Goal: Feedback & Contribution: Submit feedback/report problem

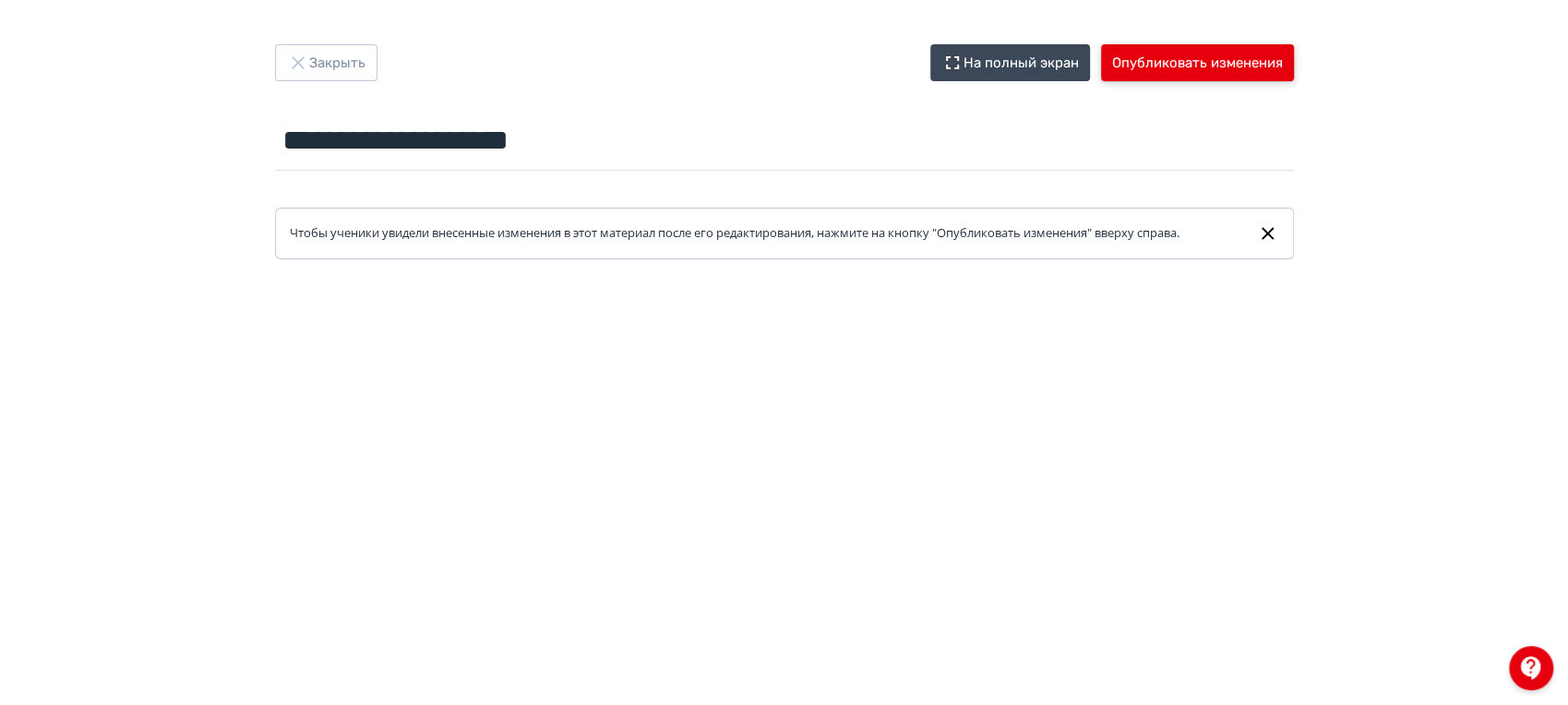
click at [1270, 64] on button "Опубликовать изменения" at bounding box center [1197, 63] width 193 height 37
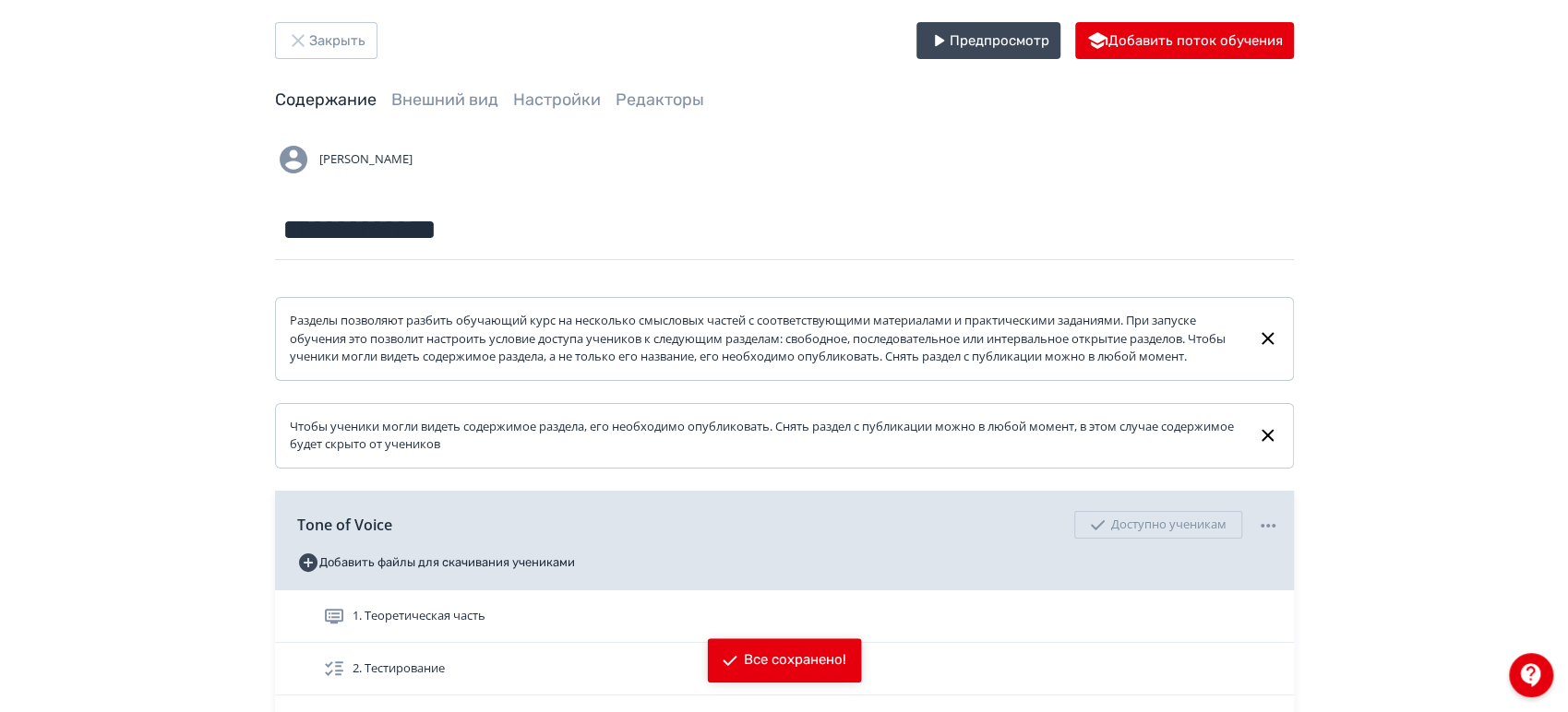
scroll to position [276, 0]
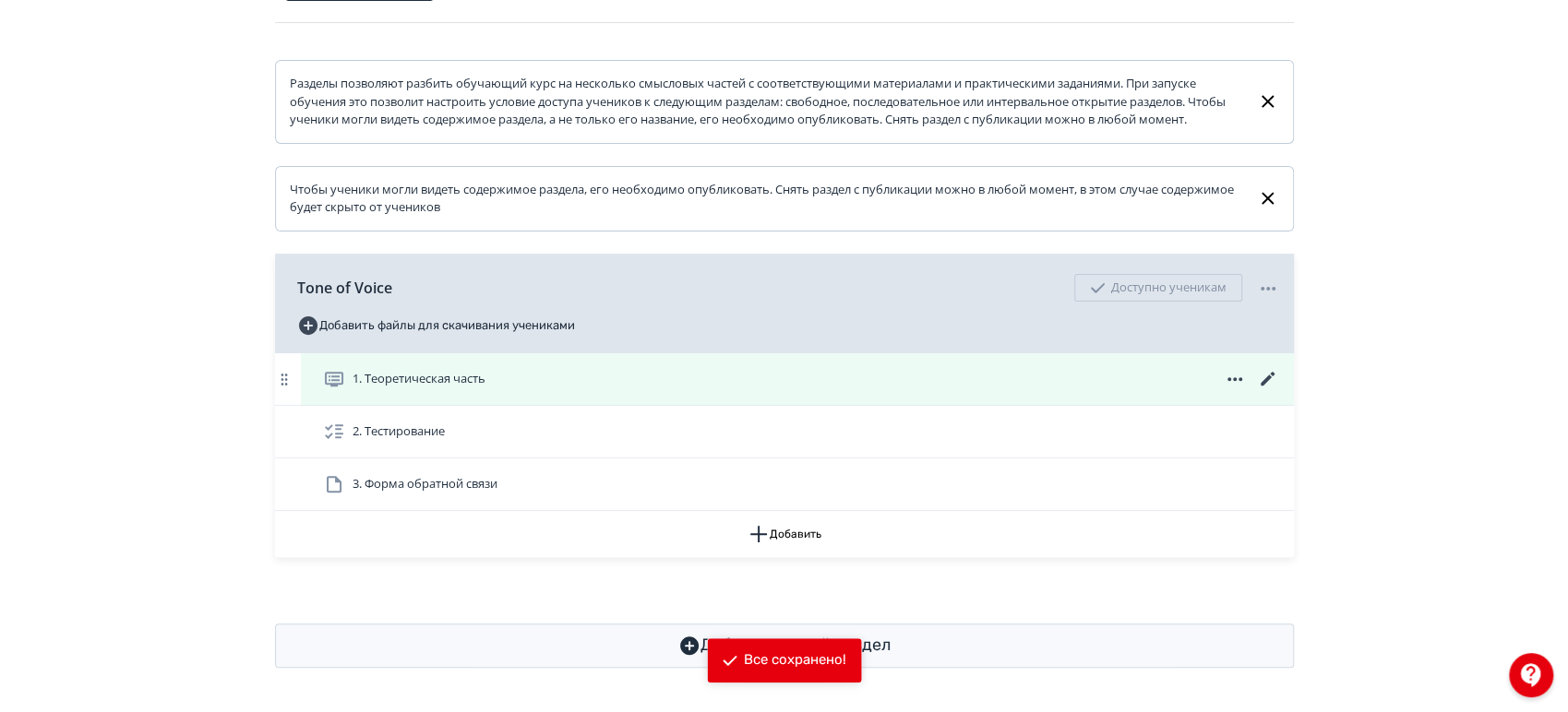
click at [772, 389] on div "1. Теоретическая часть" at bounding box center [801, 379] width 956 height 22
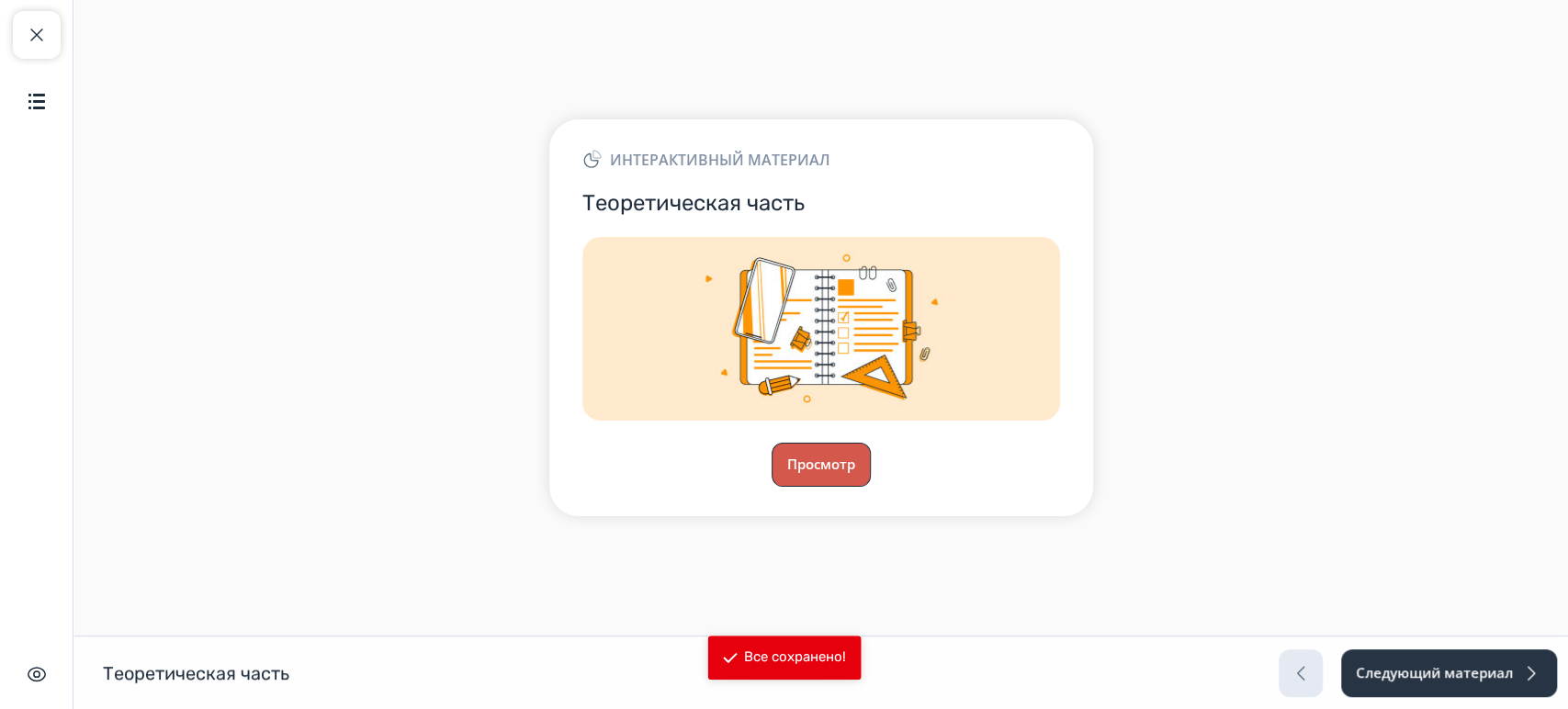
click at [804, 464] on button "Просмотр" at bounding box center [820, 464] width 99 height 45
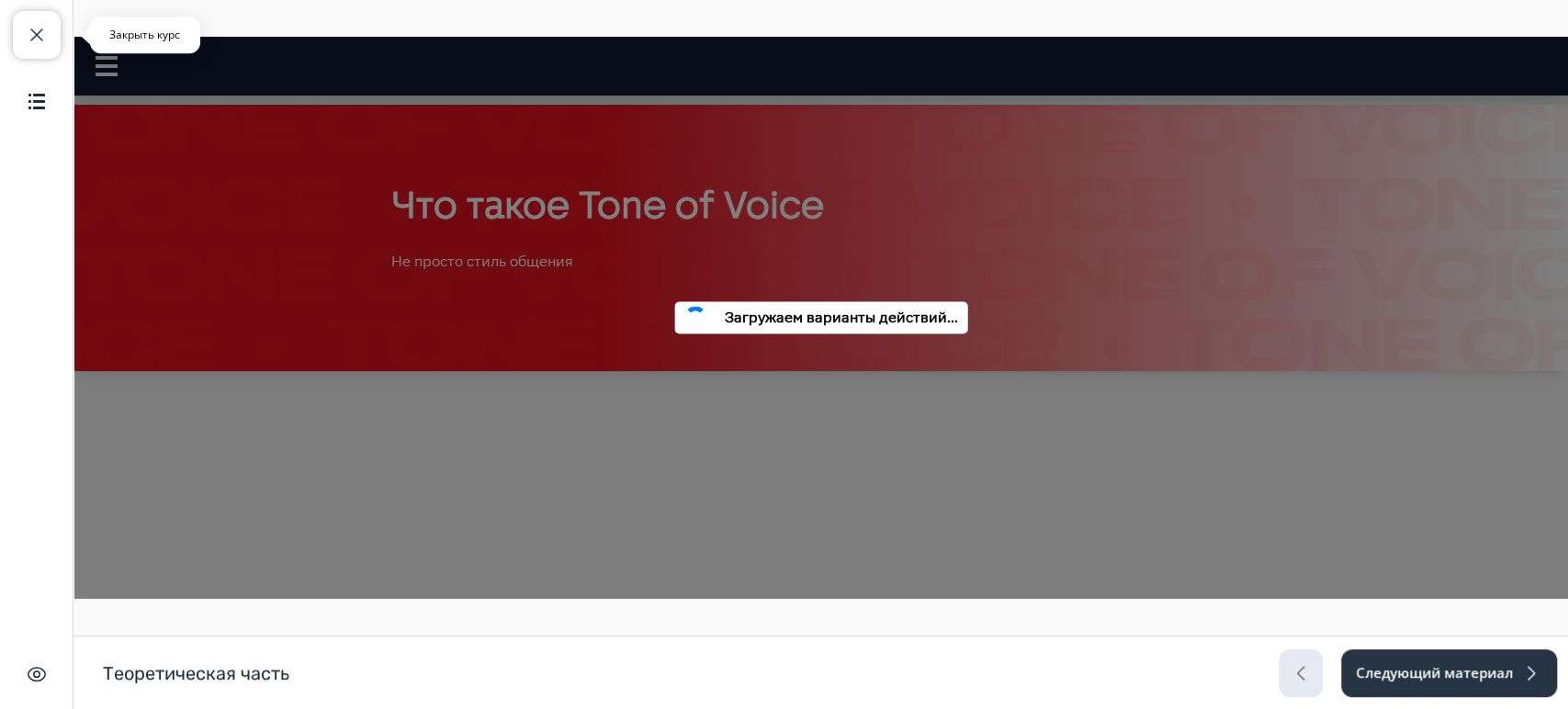
click at [37, 39] on span "button" at bounding box center [36, 34] width 22 height 22
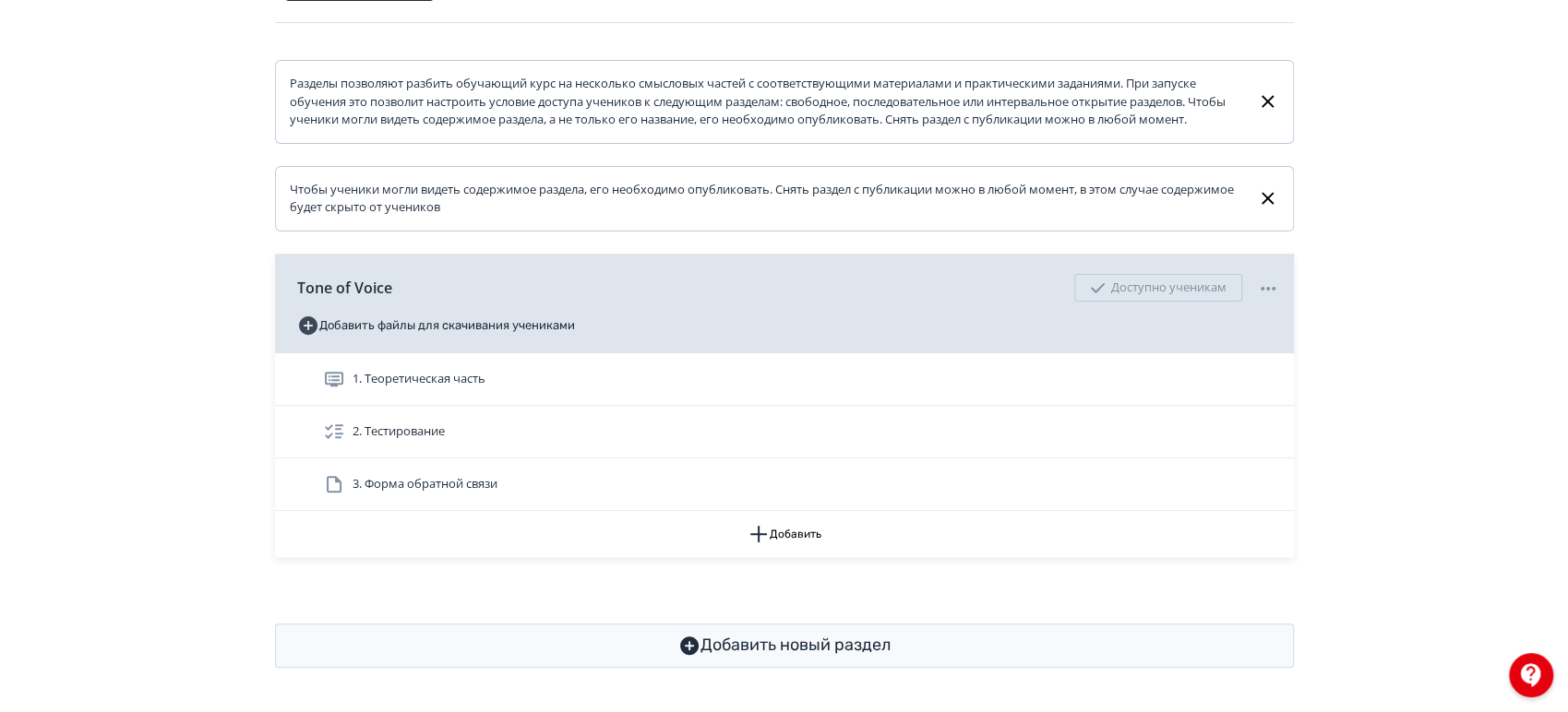
scroll to position [276, 0]
click at [1527, 663] on div at bounding box center [1531, 675] width 45 height 45
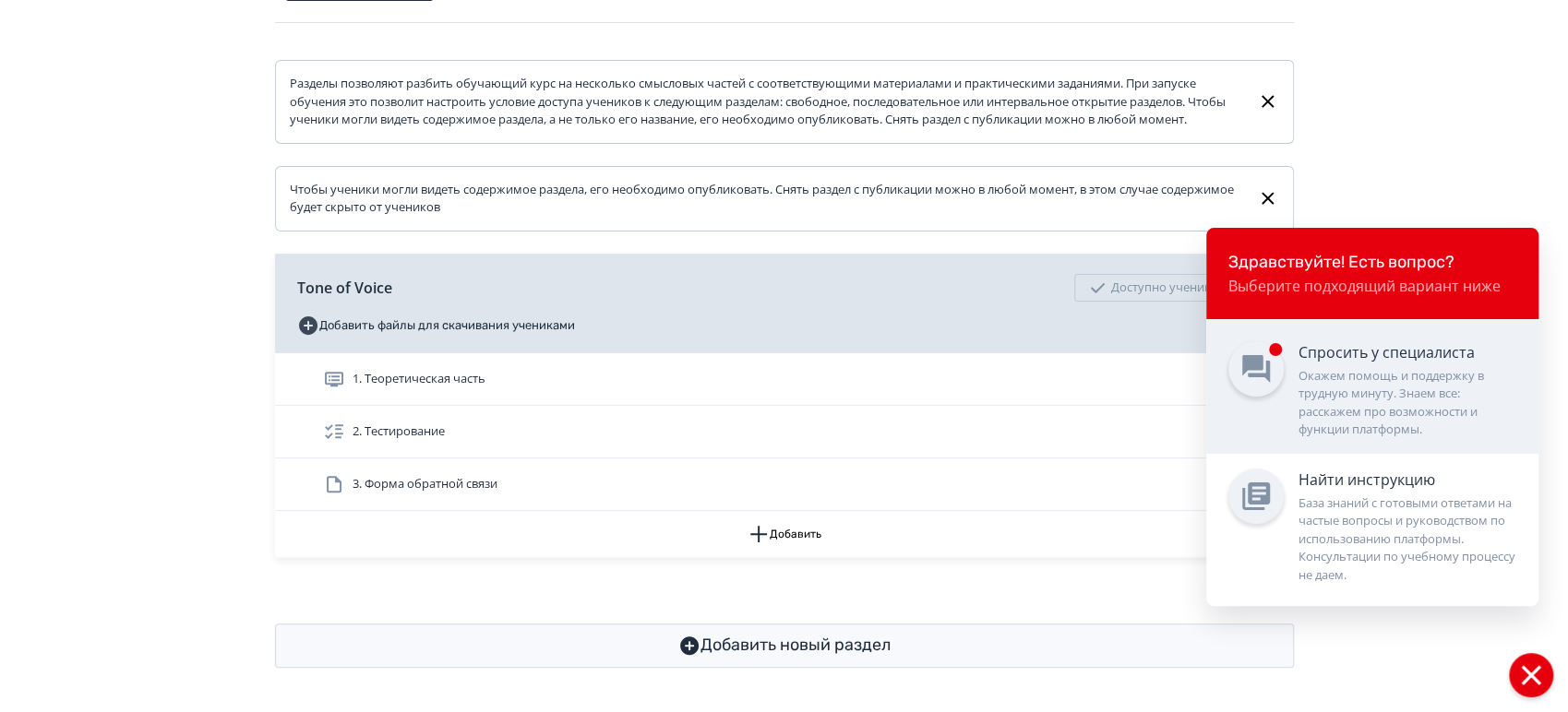
click at [1268, 341] on link "Спросить у специалиста Окажем помощь и поддержку в трудную минуту. Знаем все: р…" at bounding box center [1372, 386] width 332 height 135
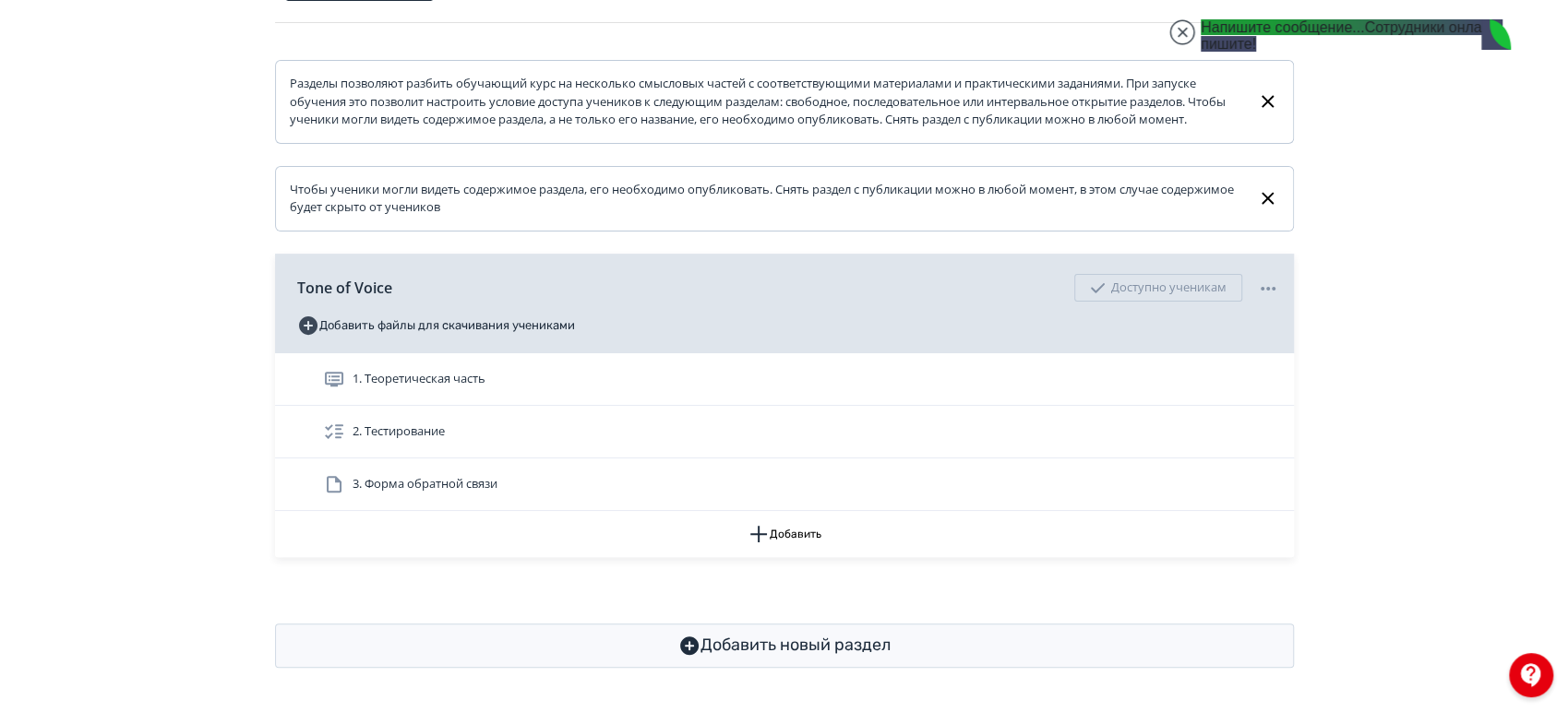
scroll to position [23291, 0]
type textarea "*"
paste textarea "**********"
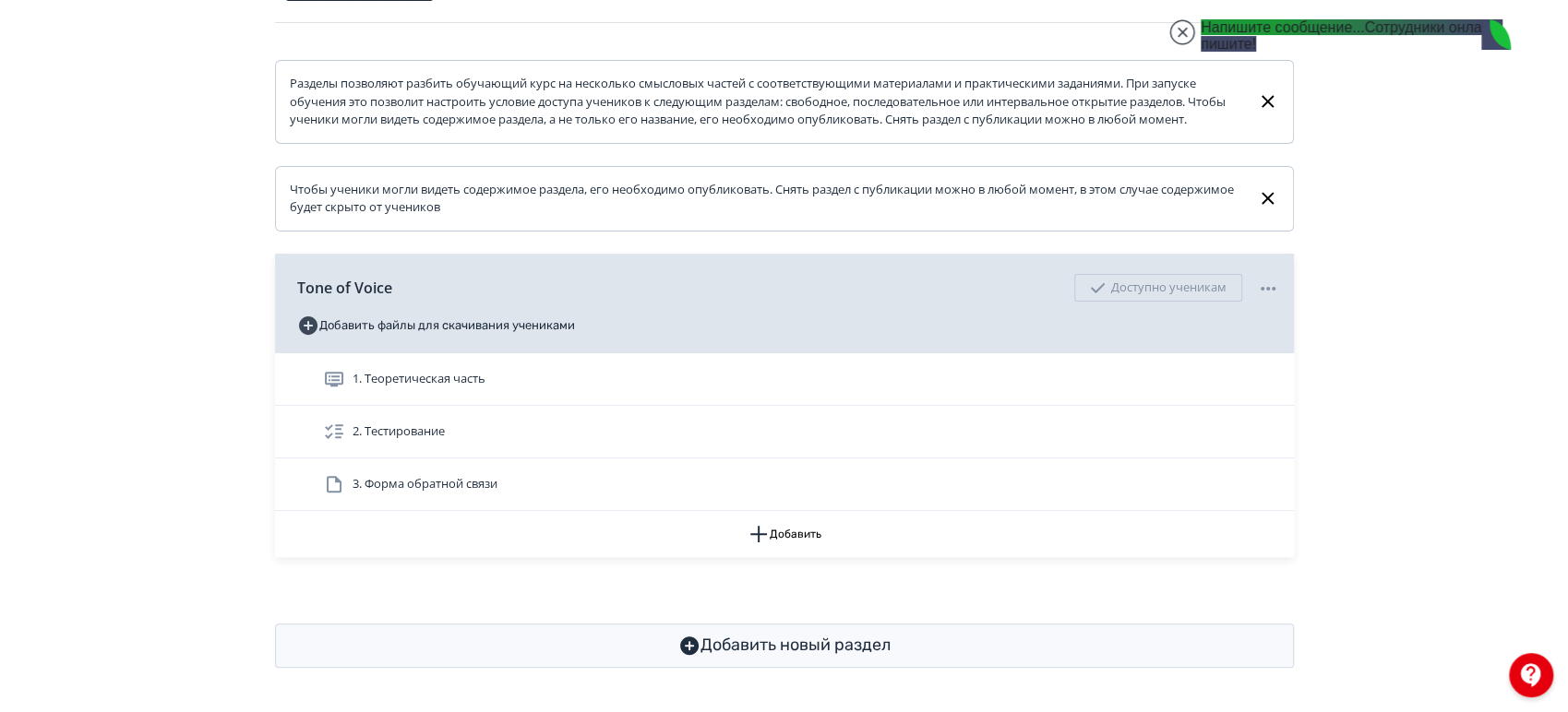
type textarea "**********"
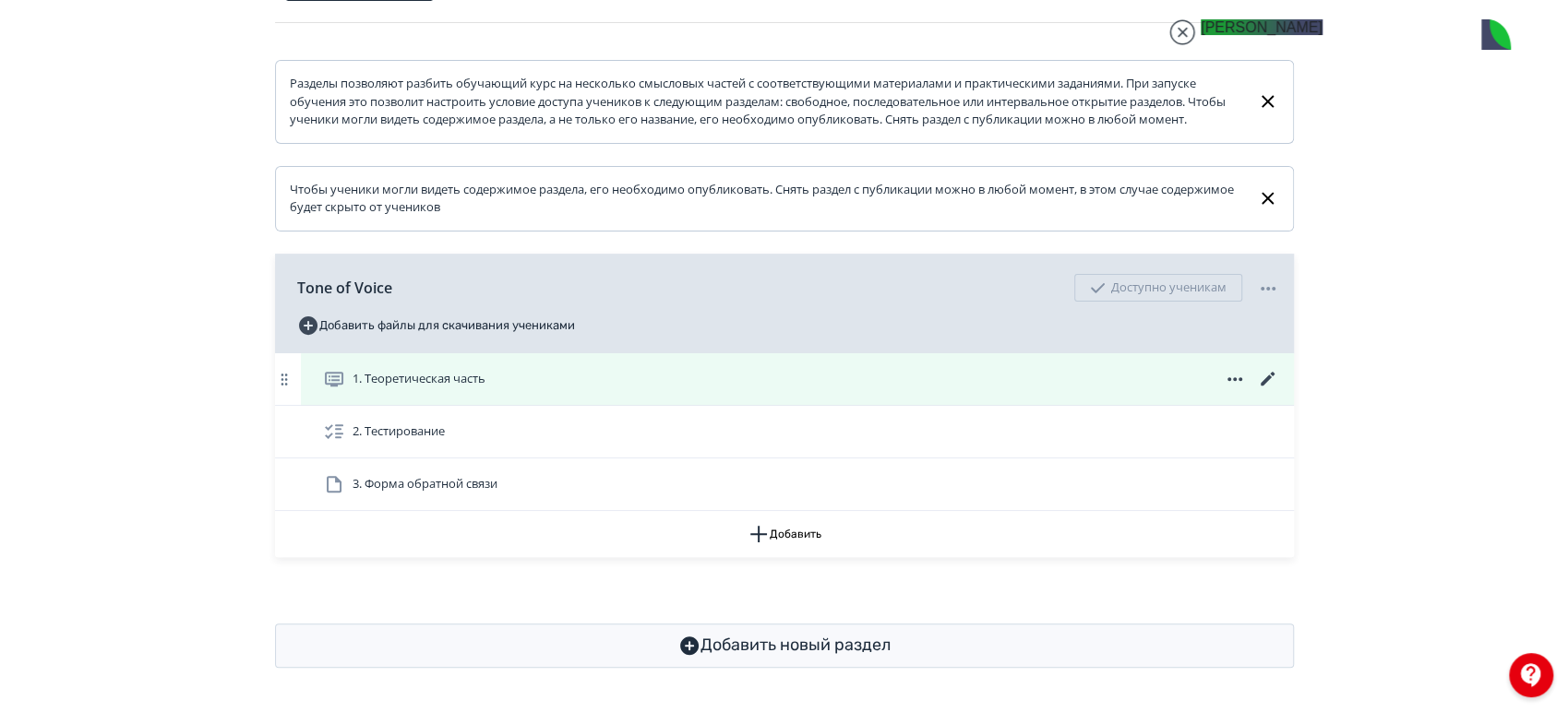
click at [490, 399] on div "1. Теоретическая часть" at bounding box center [797, 379] width 993 height 51
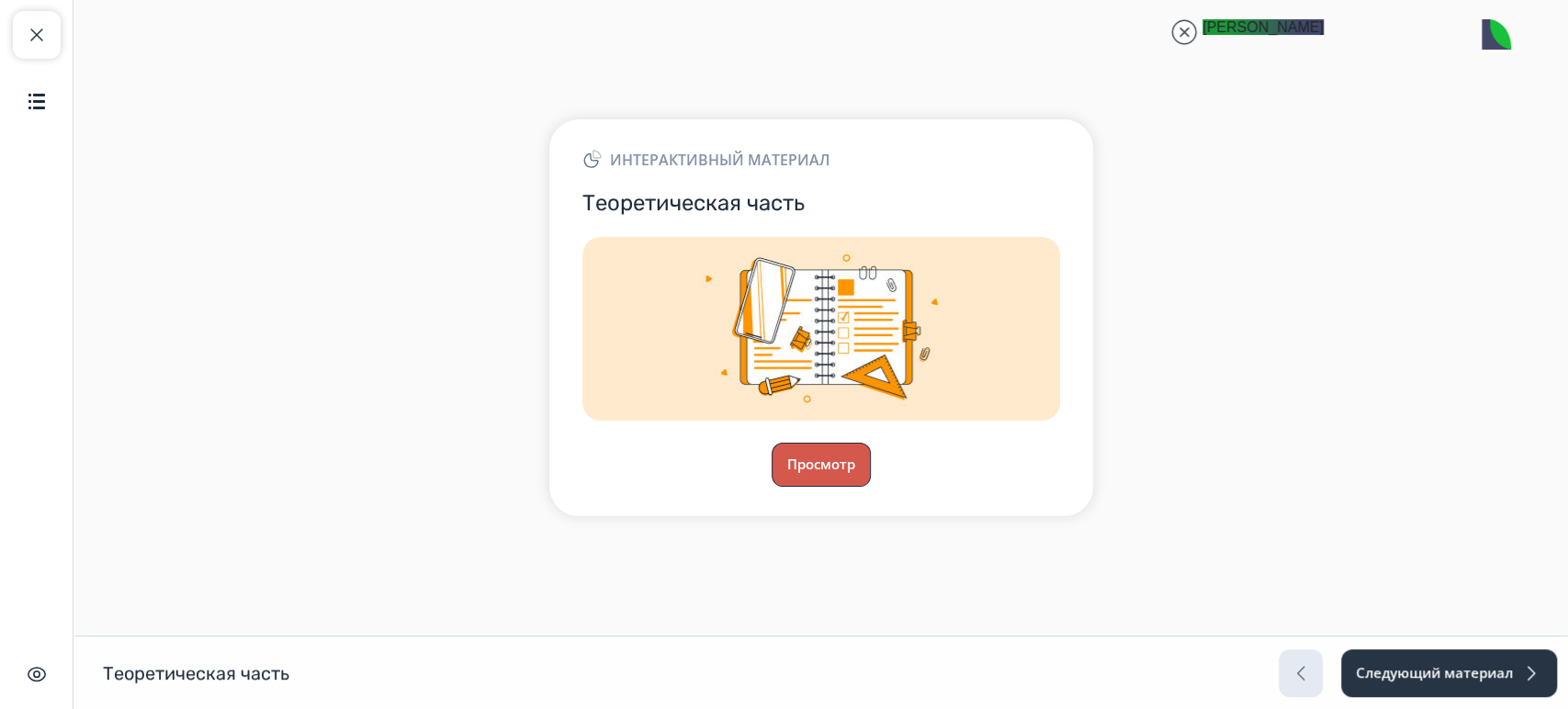
click at [825, 470] on button "Просмотр" at bounding box center [820, 464] width 99 height 45
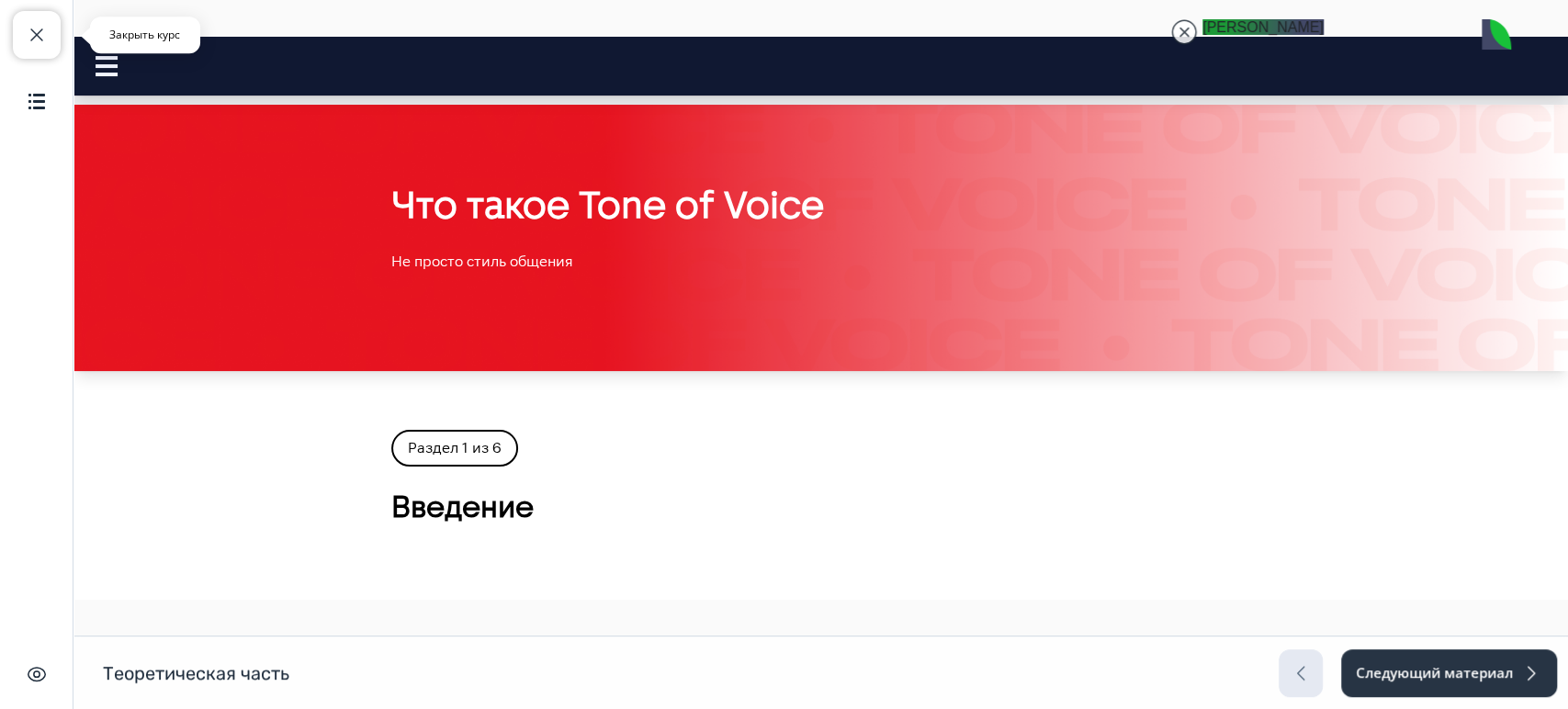
click at [33, 28] on span "button" at bounding box center [36, 34] width 22 height 22
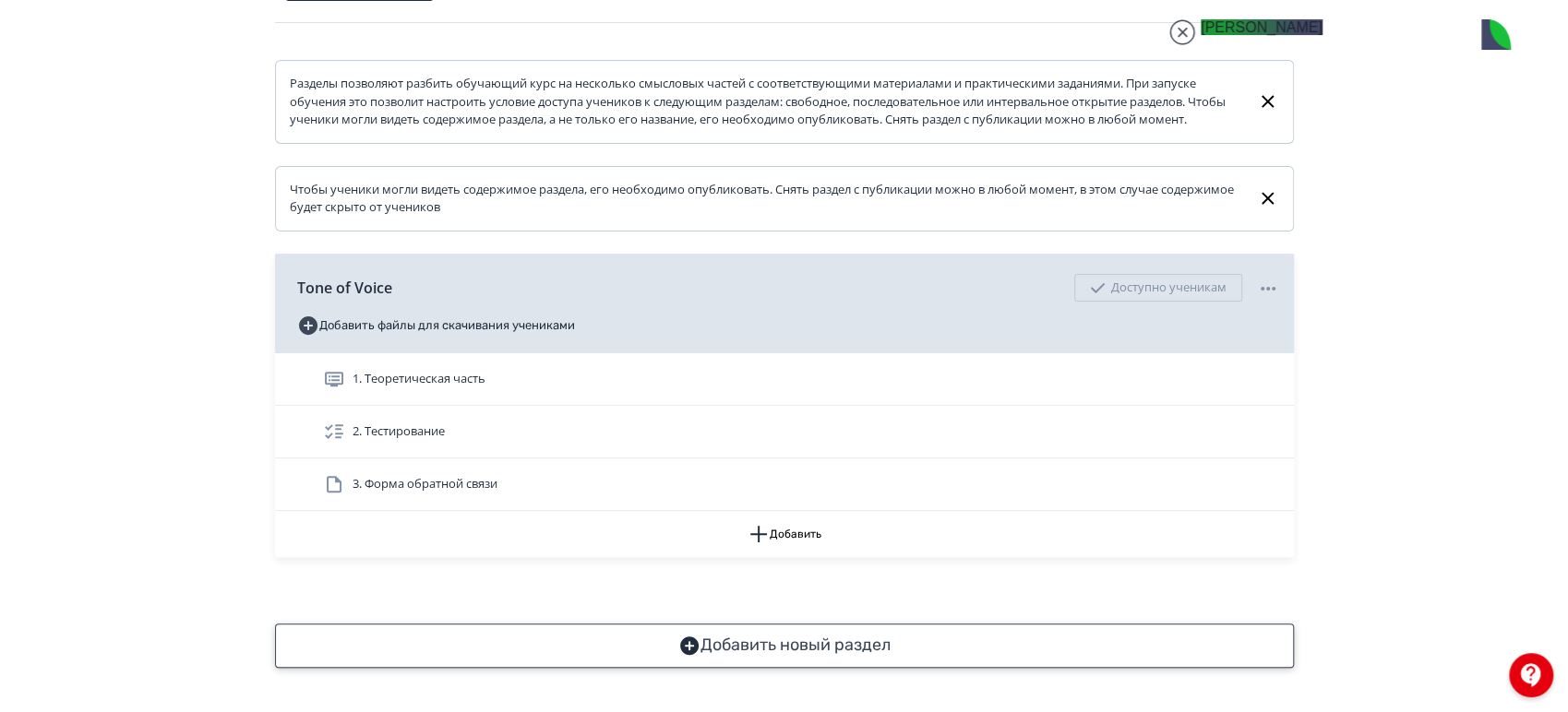
scroll to position [23990, 0]
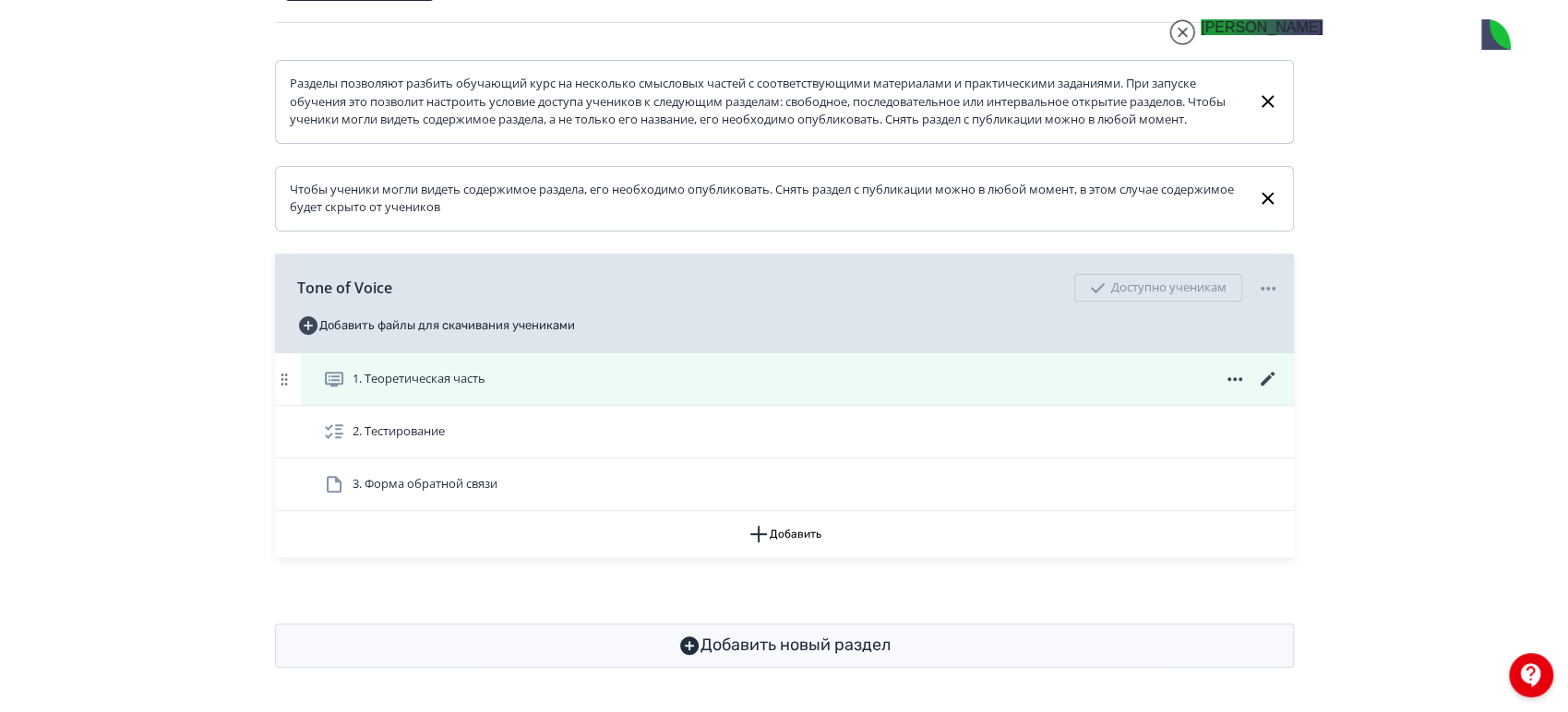
click at [1052, 386] on div "1. Теоретическая часть" at bounding box center [801, 379] width 956 height 22
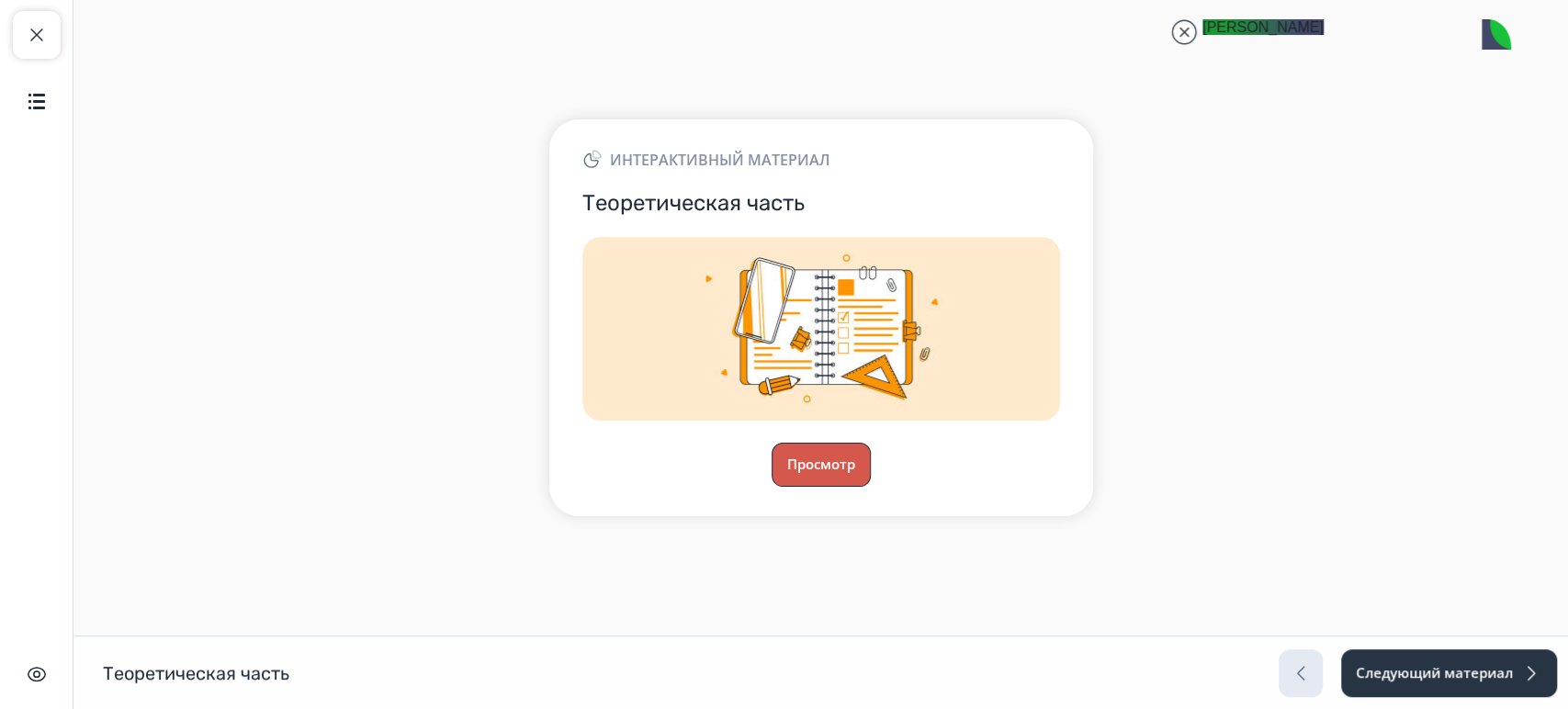
click at [820, 462] on button "Просмотр" at bounding box center [820, 464] width 99 height 45
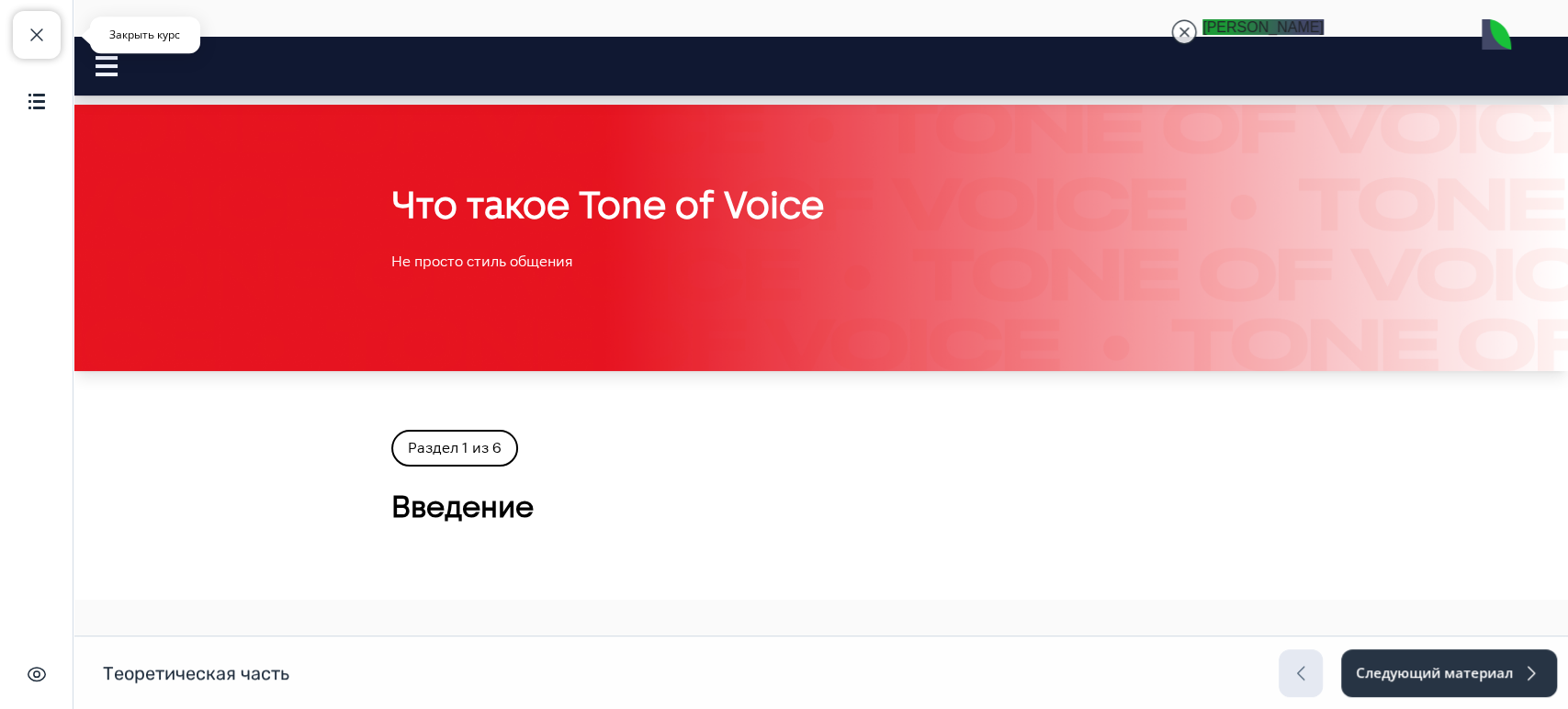
click at [32, 32] on span "button" at bounding box center [36, 34] width 22 height 22
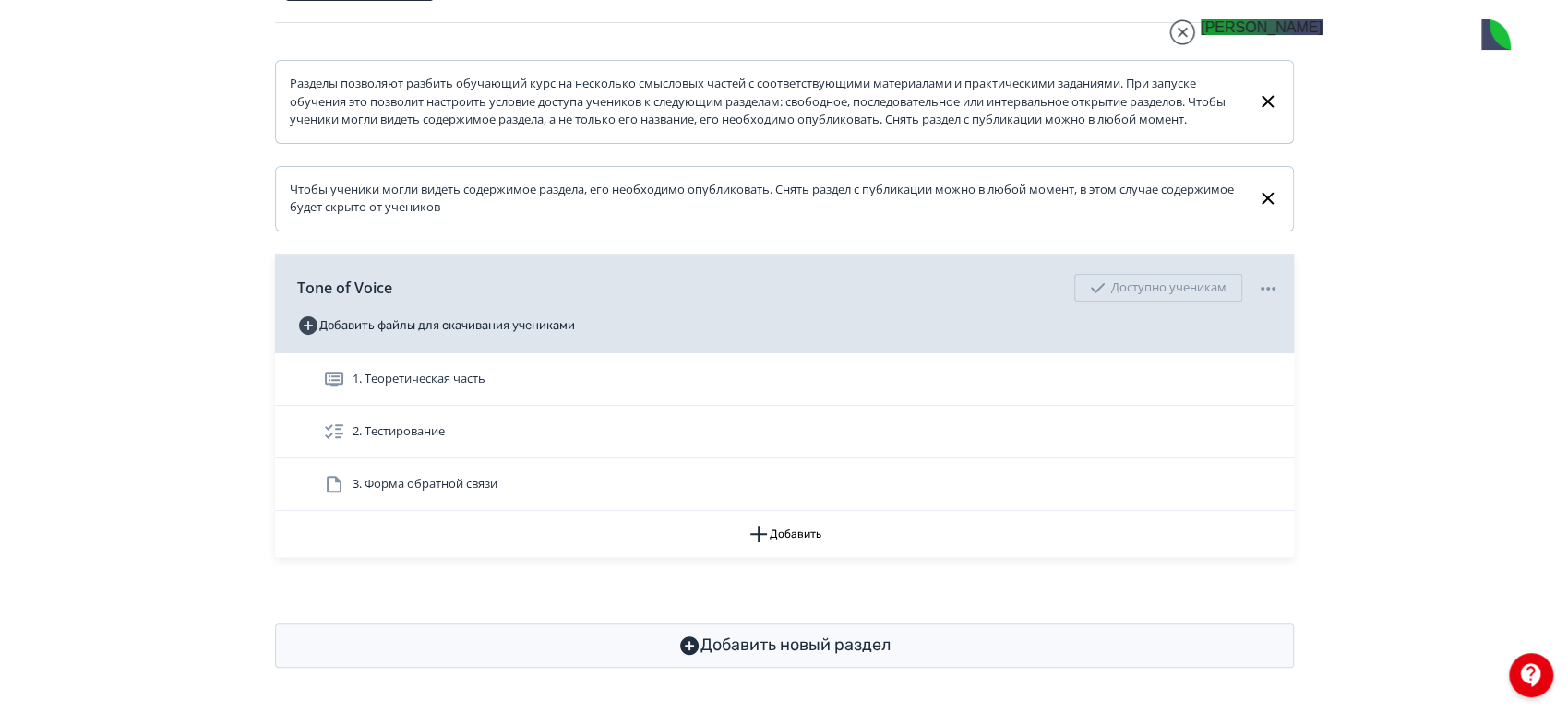
scroll to position [276, 0]
type textarea "**********"
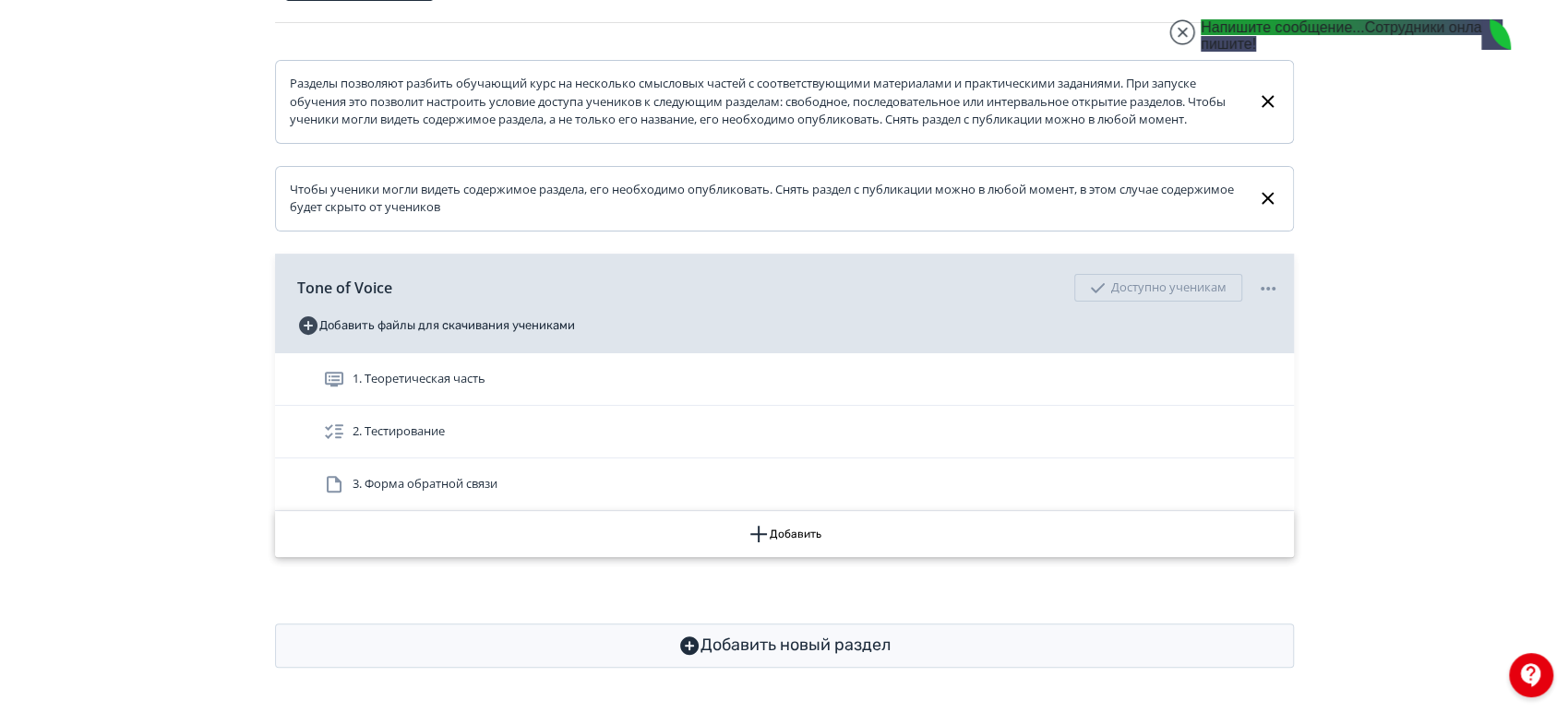
scroll to position [24483, 0]
type textarea "**********"
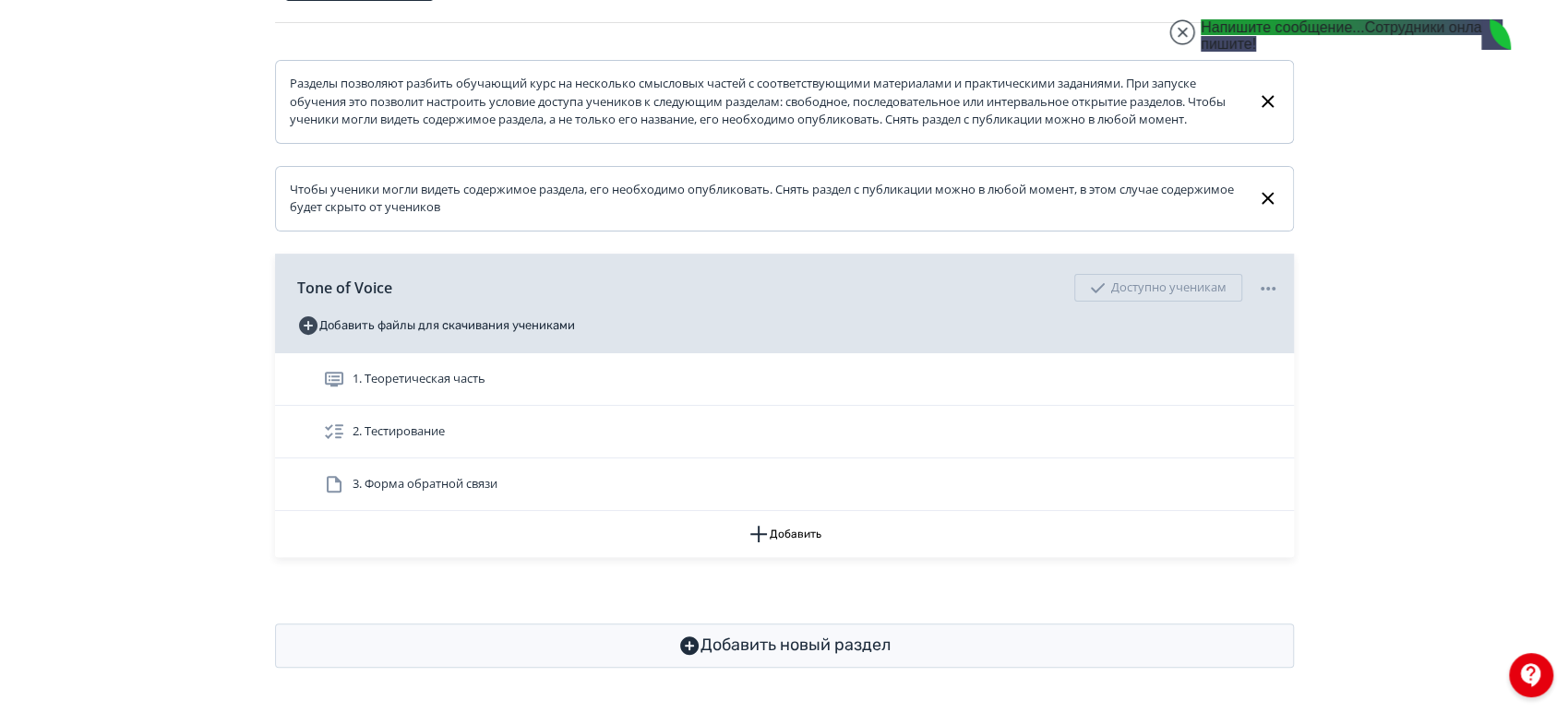
scroll to position [24418, 0]
click at [1174, 28] on jdiv at bounding box center [1181, 31] width 26 height 26
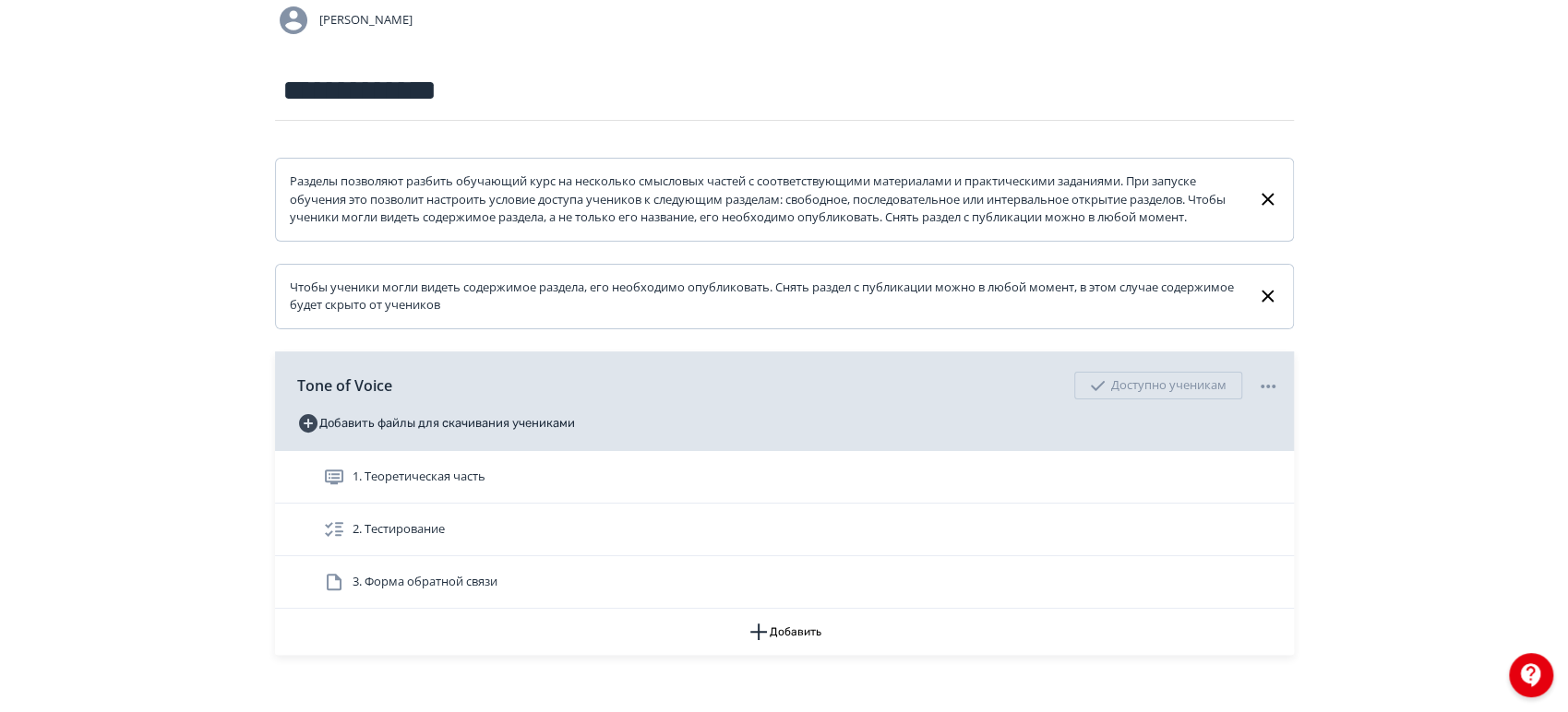
scroll to position [0, 0]
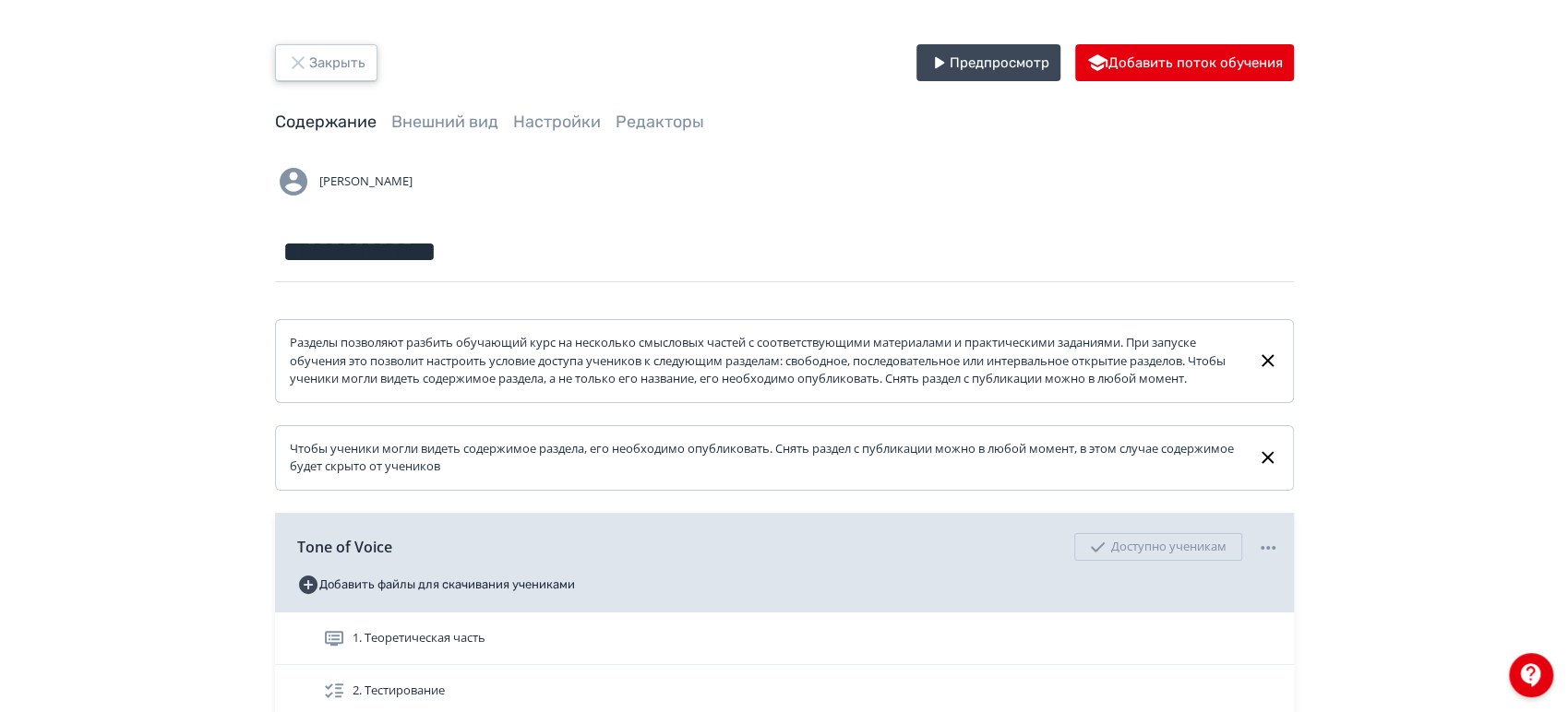
click at [310, 54] on button "Закрыть" at bounding box center [327, 63] width 103 height 37
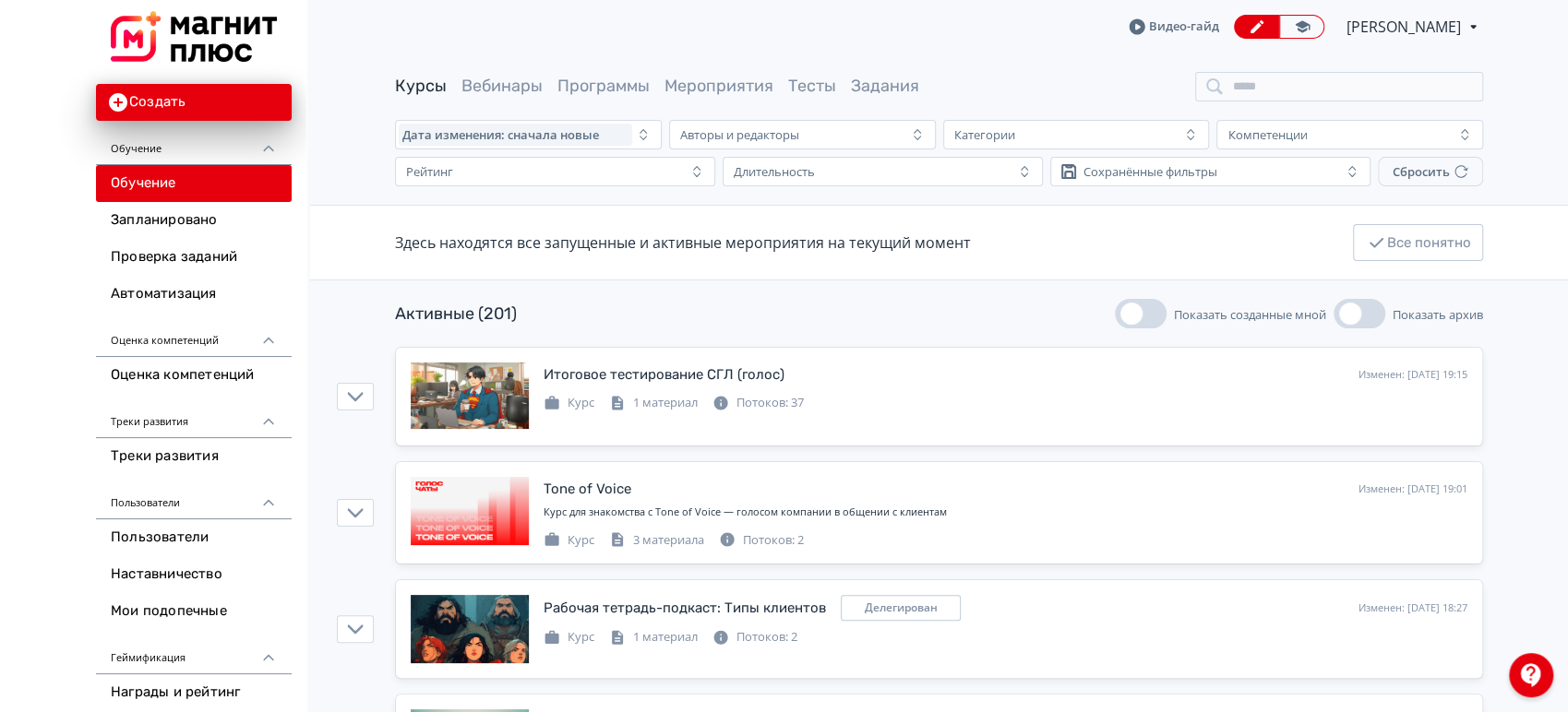
click at [1454, 30] on span "Анна Ивачева" at bounding box center [1404, 26] width 117 height 22
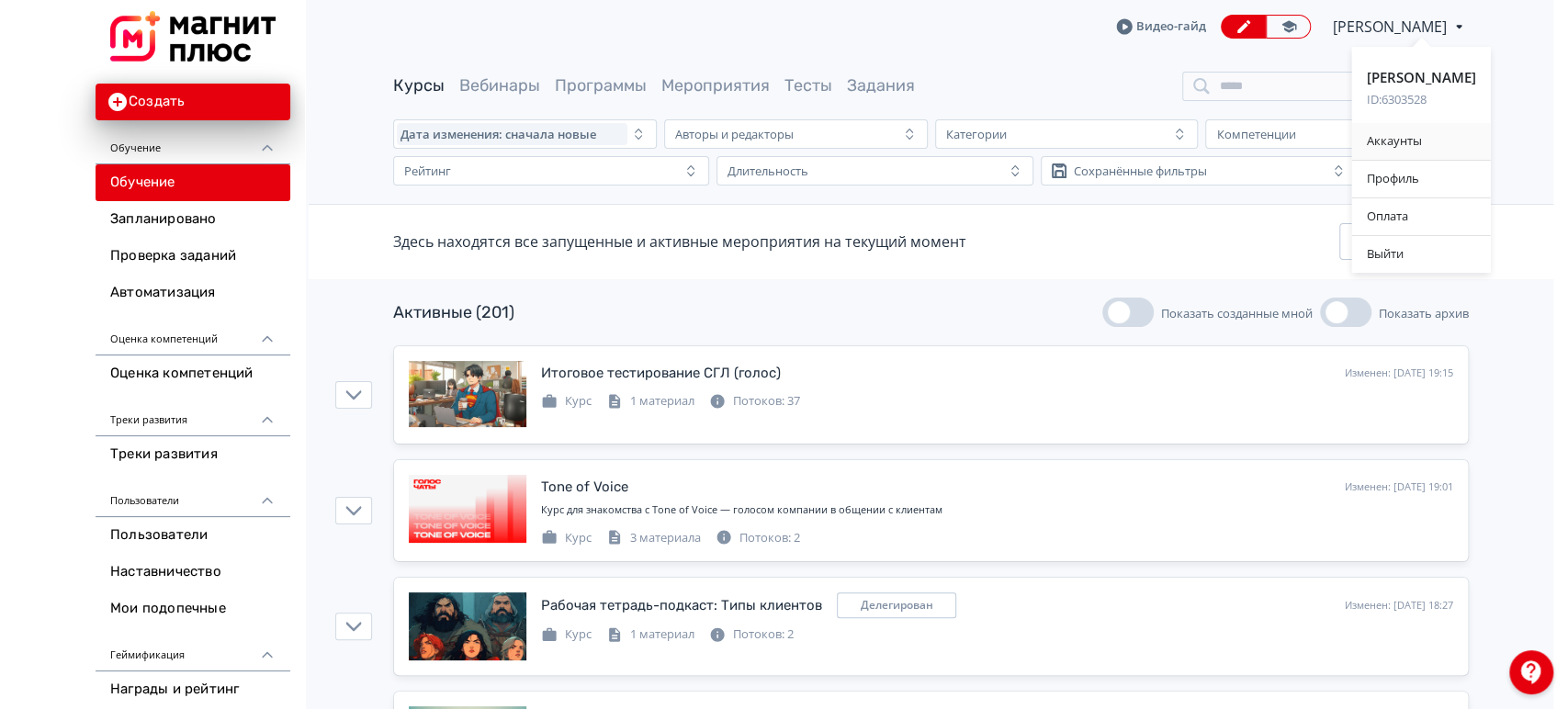
click at [1397, 137] on div "Аккаунты" at bounding box center [1421, 141] width 138 height 37
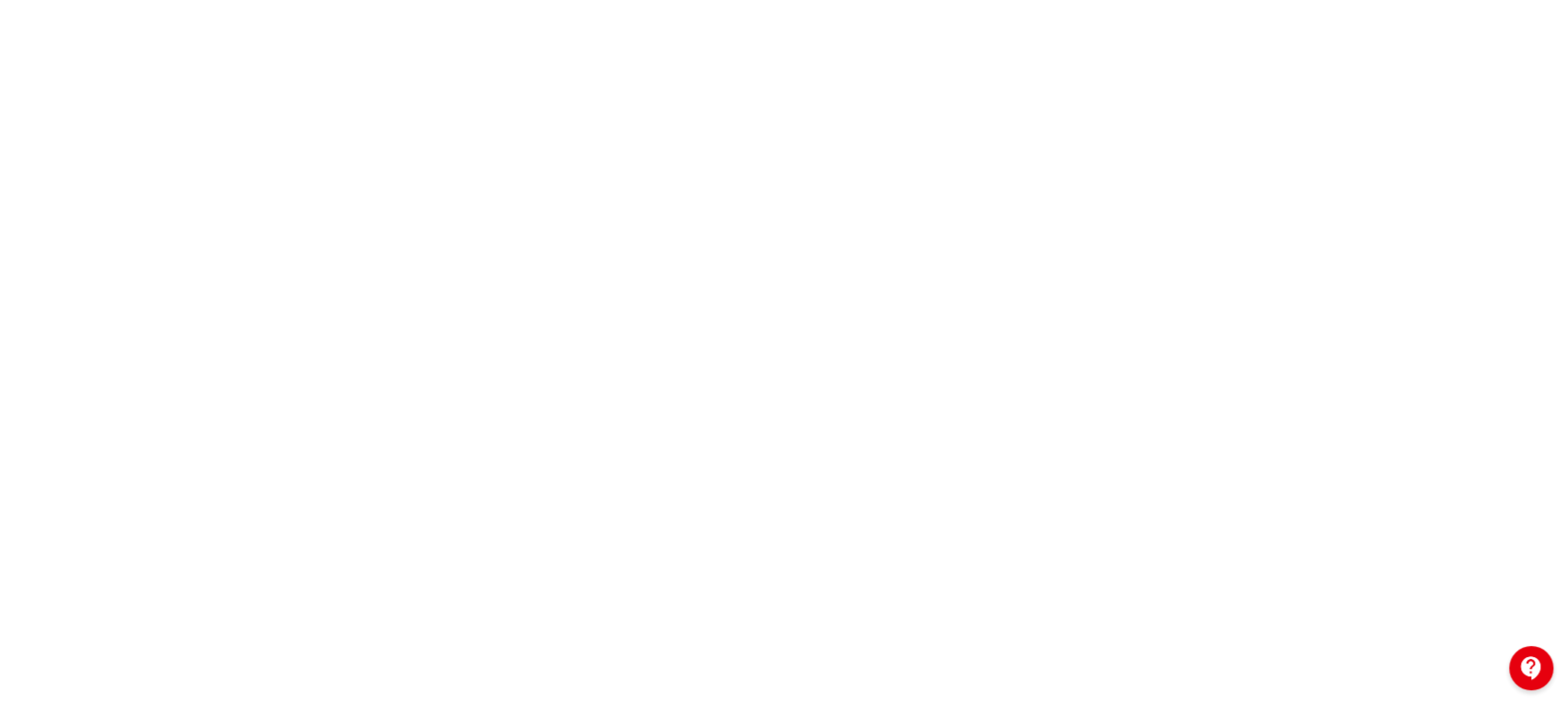
scroll to position [445, 0]
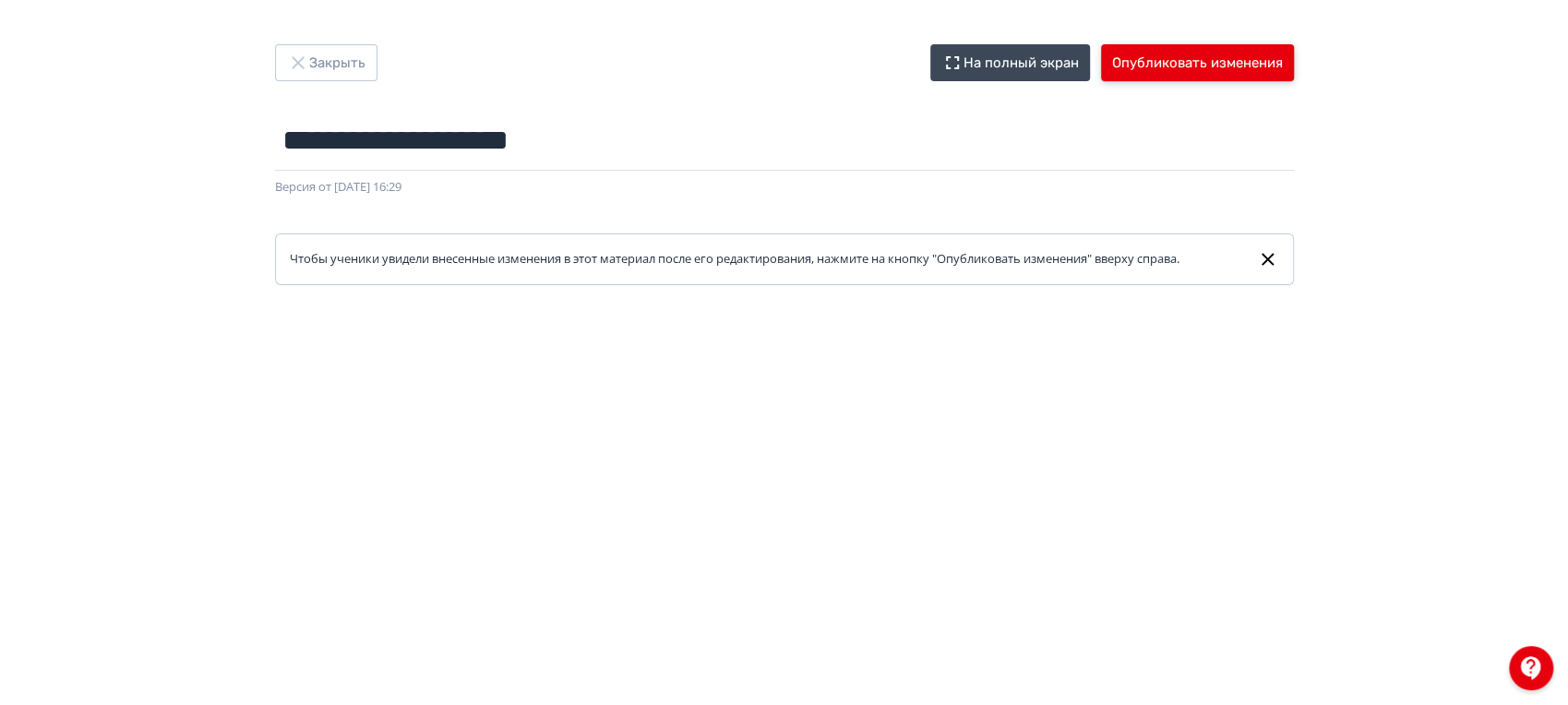
drag, startPoint x: 1198, startPoint y: 69, endPoint x: 1270, endPoint y: 41, distance: 77.3
click at [1198, 68] on button "Опубликовать изменения" at bounding box center [1197, 63] width 193 height 37
